Goal: Task Accomplishment & Management: Manage account settings

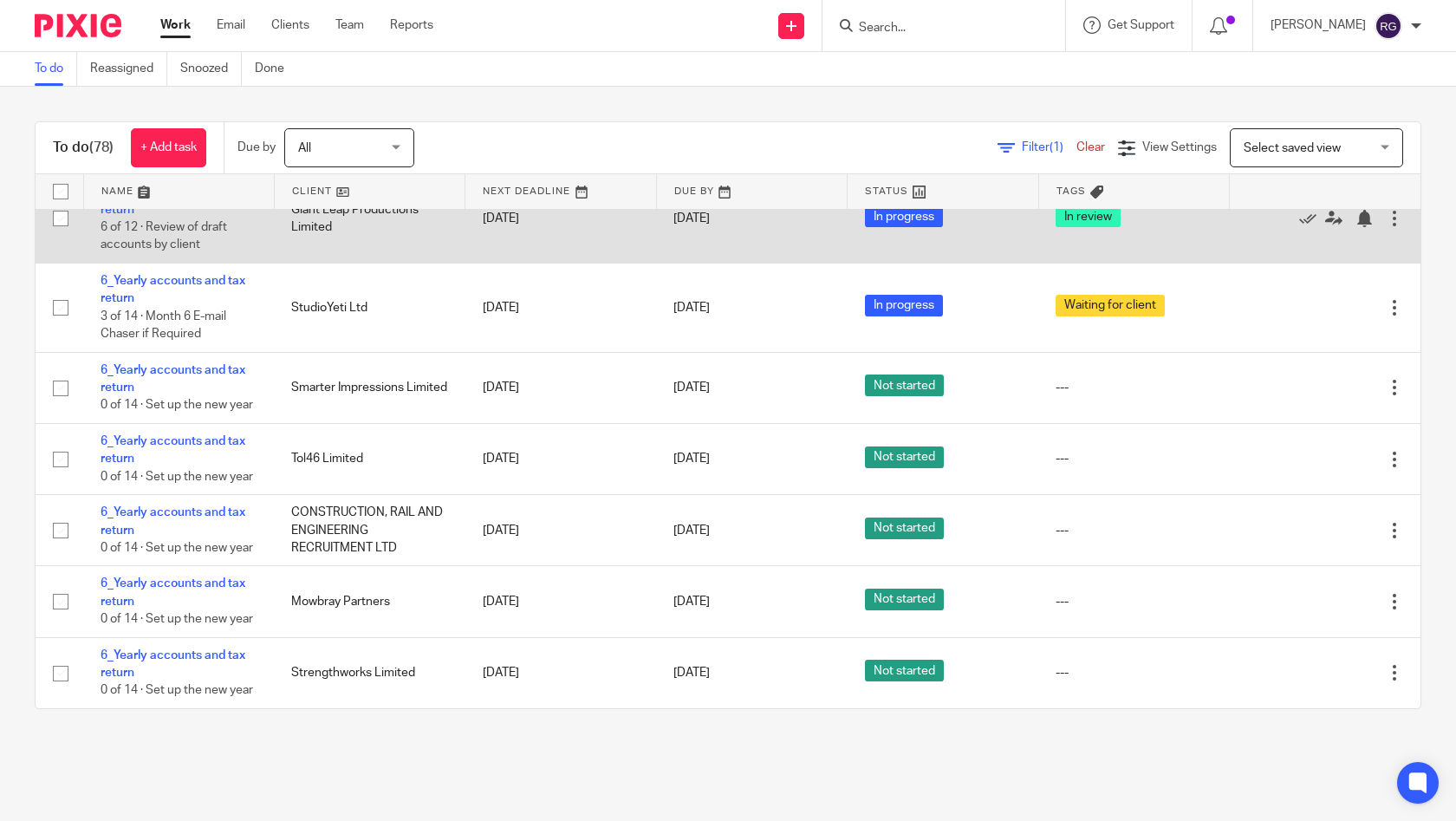
scroll to position [6804, 0]
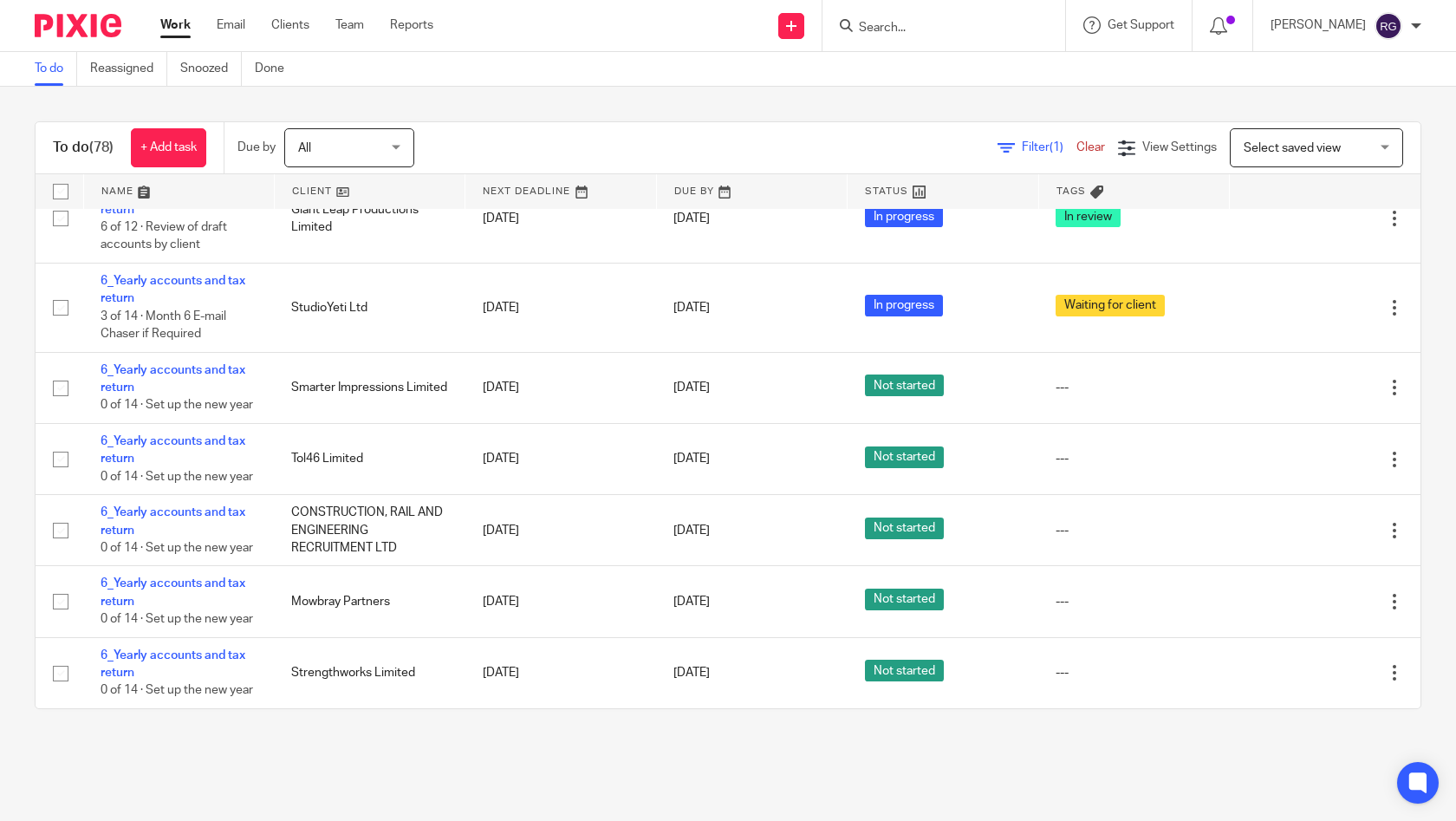
click at [219, 126] on link "6_Yearly accounts and tax return" at bounding box center [173, 111] width 145 height 29
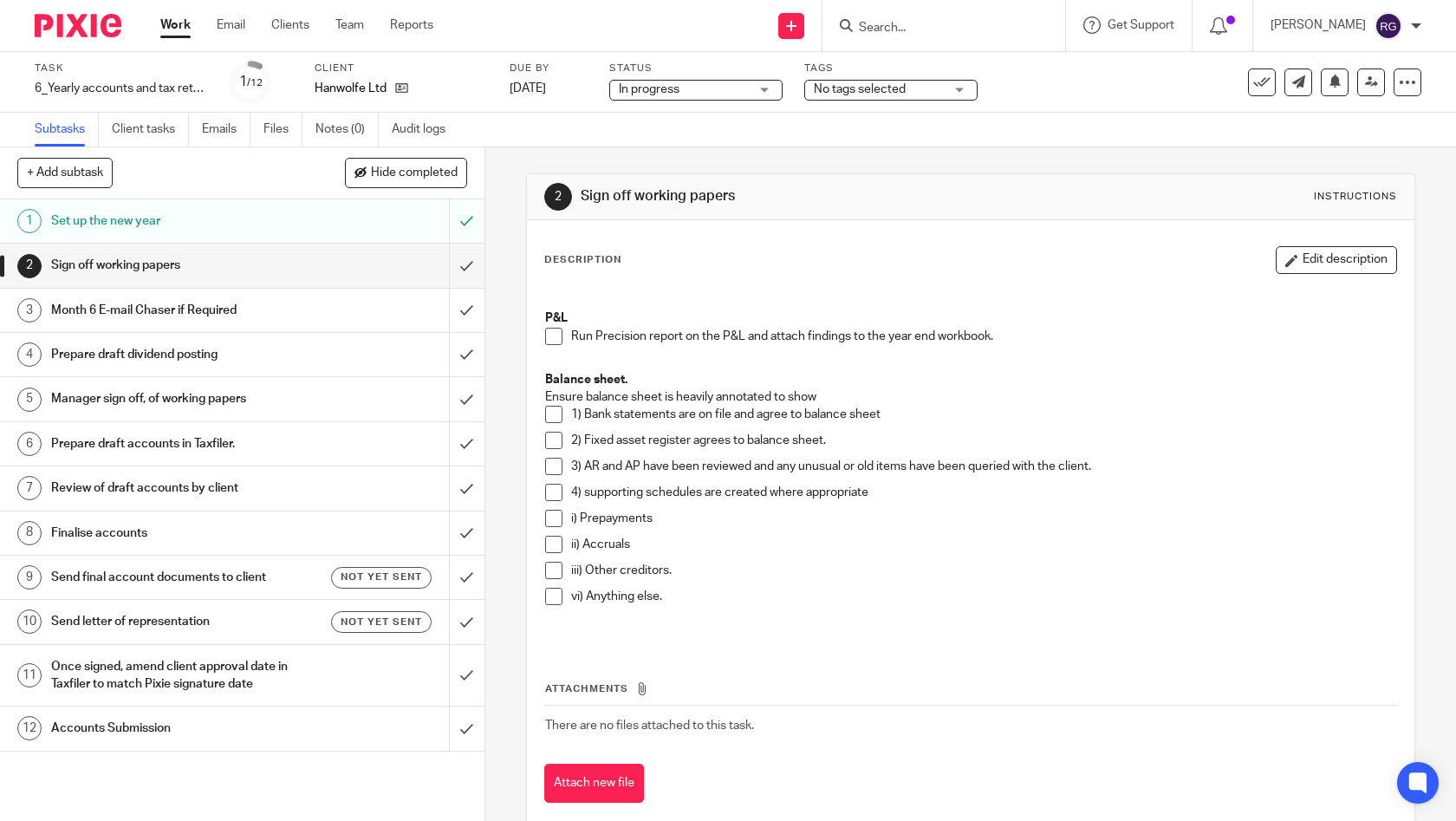
click at [960, 77] on div "Tags No tags selected In review In review (client) Needs manager review Ready t…" at bounding box center [891, 82] width 173 height 42
click at [959, 80] on div "No tags selected" at bounding box center [891, 89] width 173 height 21
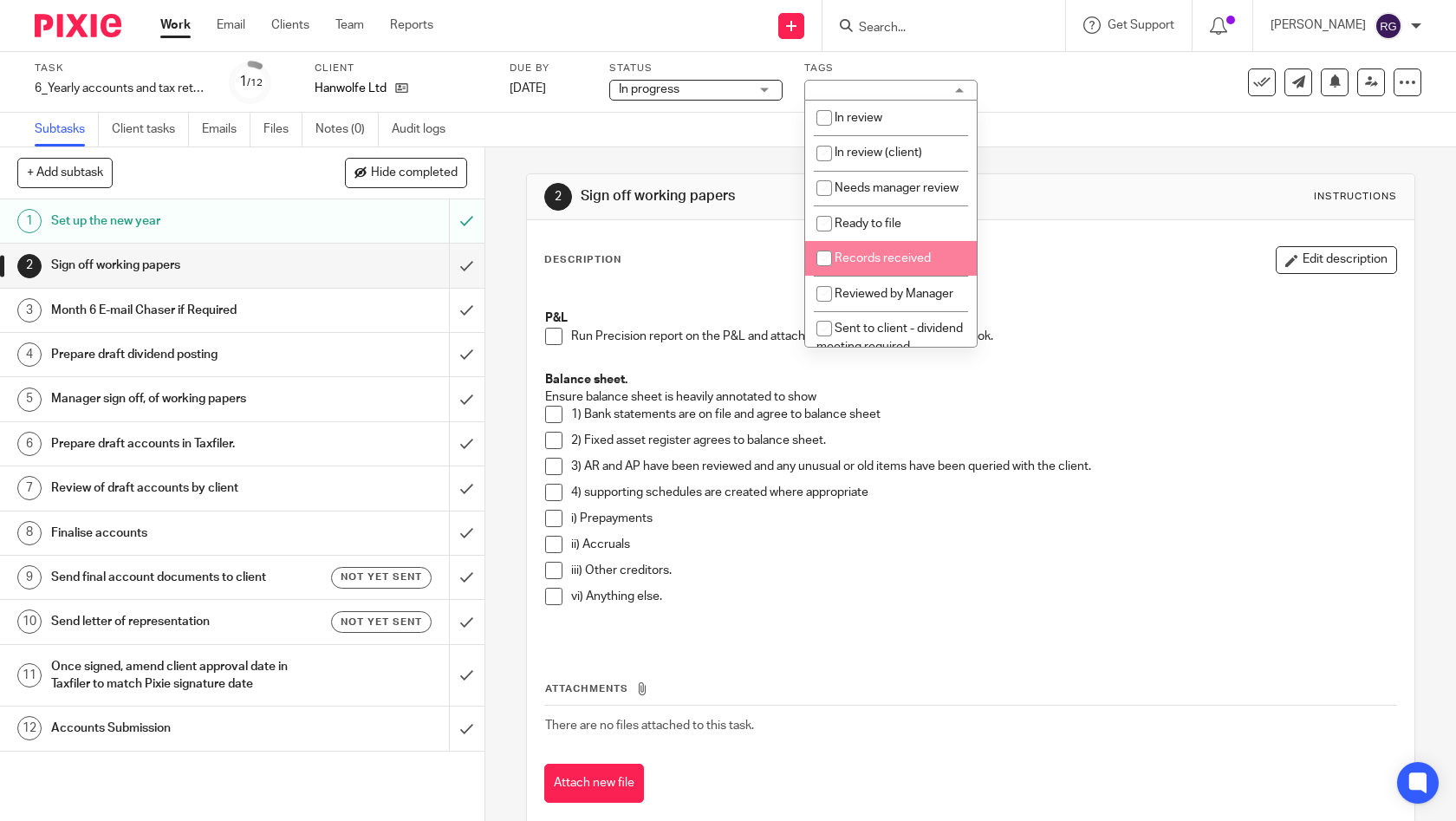
scroll to position [242, 0]
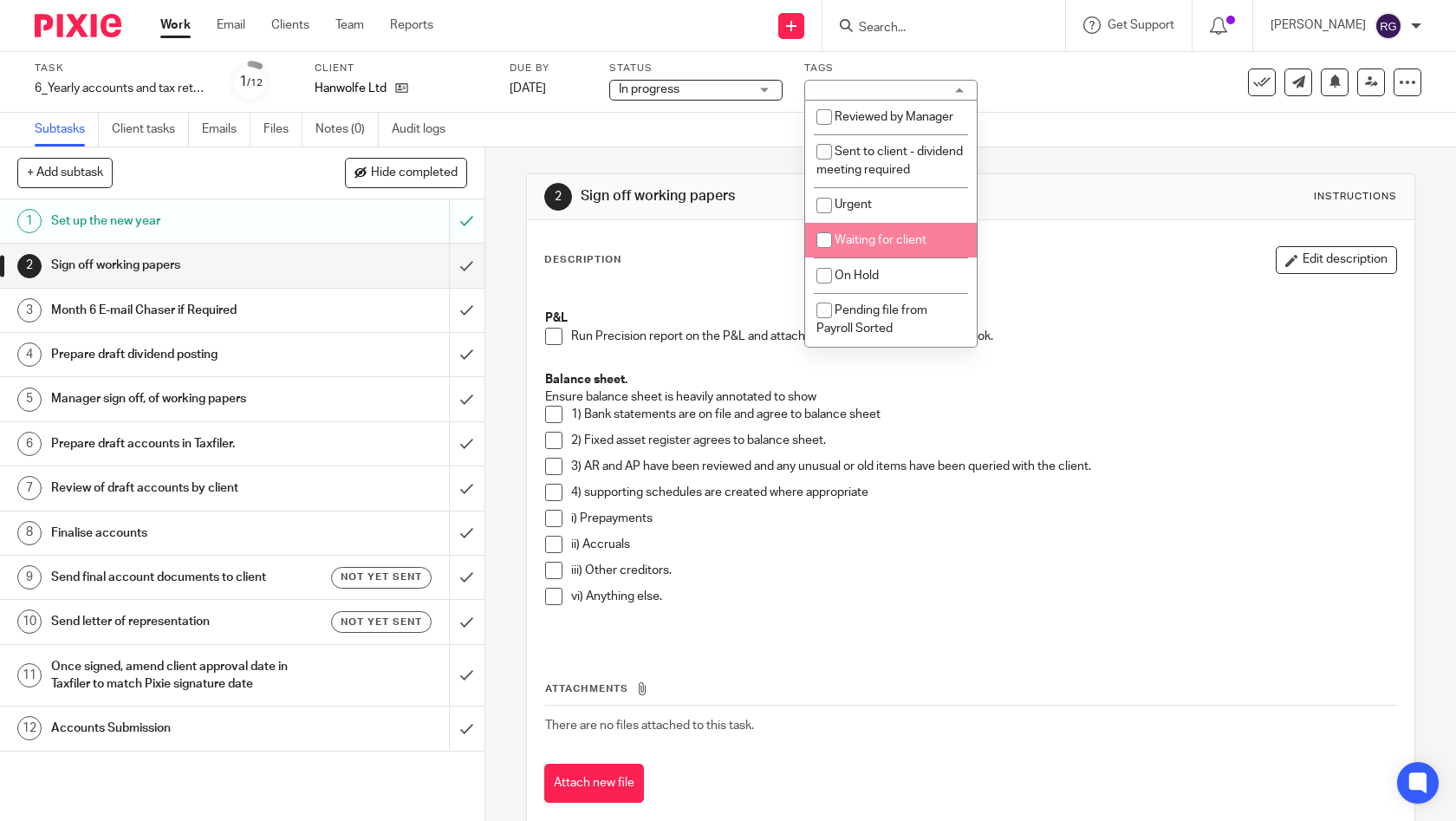
click at [923, 238] on span "Waiting for client" at bounding box center [880, 239] width 92 height 12
checkbox input "true"
drag, startPoint x: 1123, startPoint y: 156, endPoint x: 1075, endPoint y: 148, distance: 48.7
click at [1123, 156] on div "2 Sign off working papers Instructions Description Edit description P&L Run Pre…" at bounding box center [970, 501] width 890 height 709
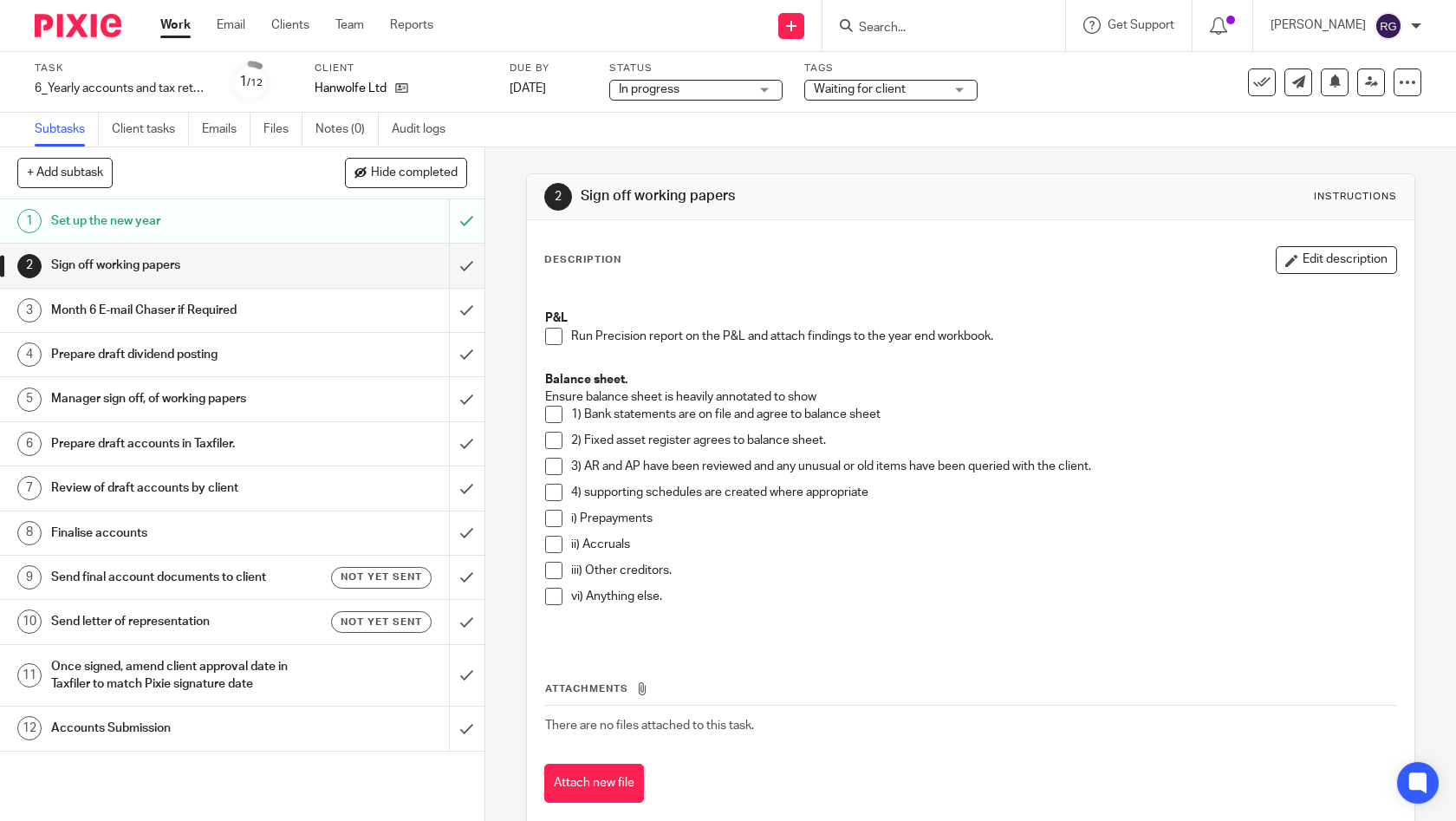
click at [172, 24] on link "Work" at bounding box center [175, 25] width 30 height 17
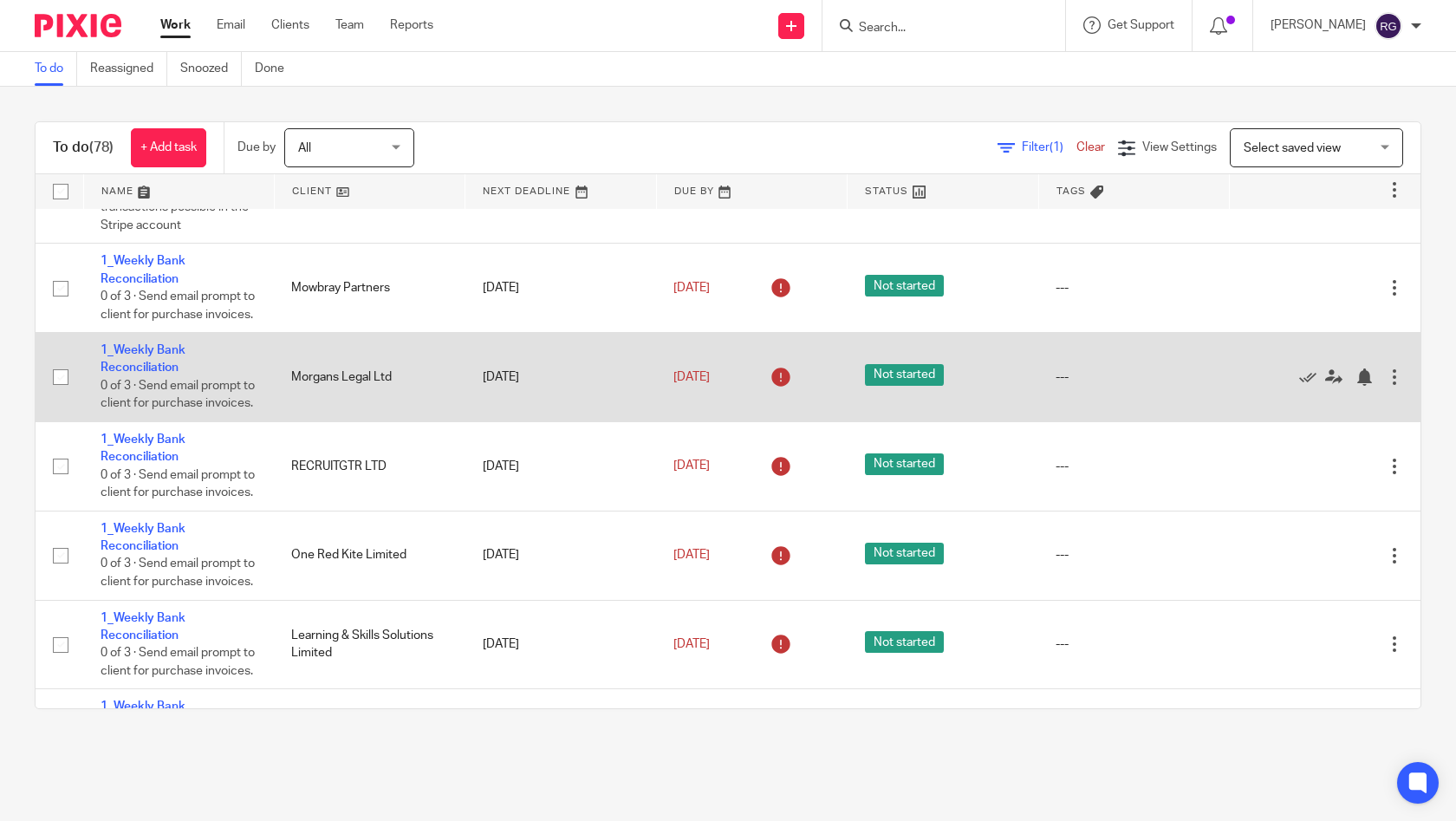
scroll to position [750, 0]
